Goal: Task Accomplishment & Management: Complete application form

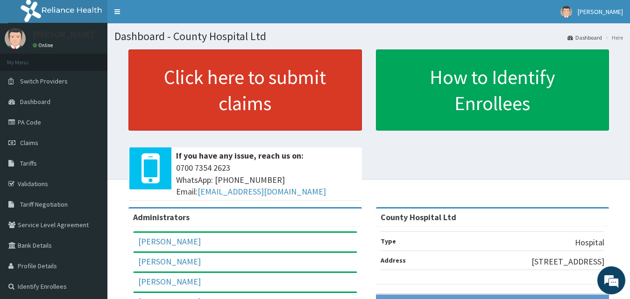
click at [282, 75] on link "Click here to submit claims" at bounding box center [244, 89] width 233 height 81
click at [271, 84] on link "Click here to submit claims" at bounding box center [244, 89] width 233 height 81
click at [211, 75] on link "Click here to submit claims" at bounding box center [244, 89] width 233 height 81
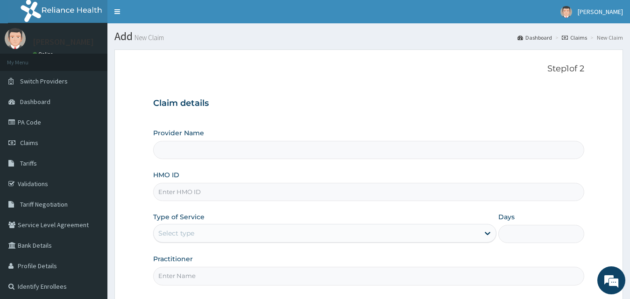
type input "County Hospital Ltd"
